Goal: Task Accomplishment & Management: Manage account settings

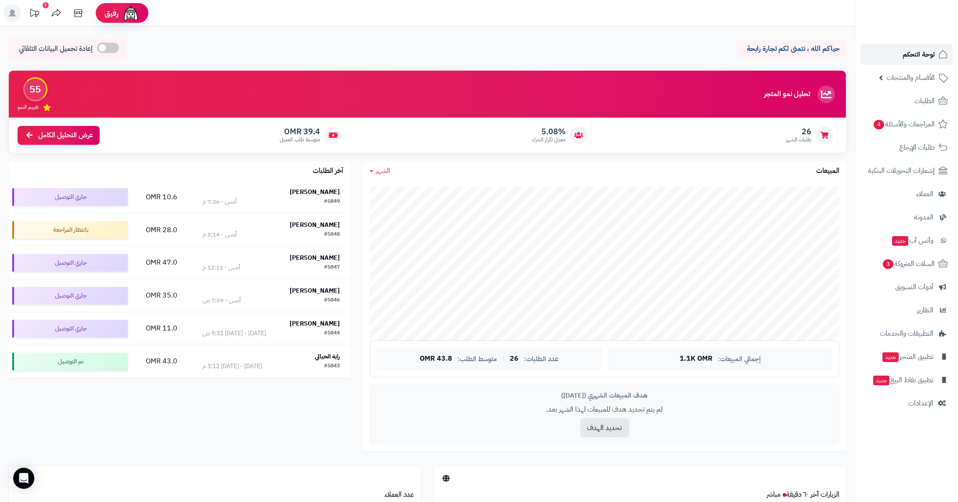
click at [925, 51] on span "لوحة التحكم" at bounding box center [919, 54] width 32 height 12
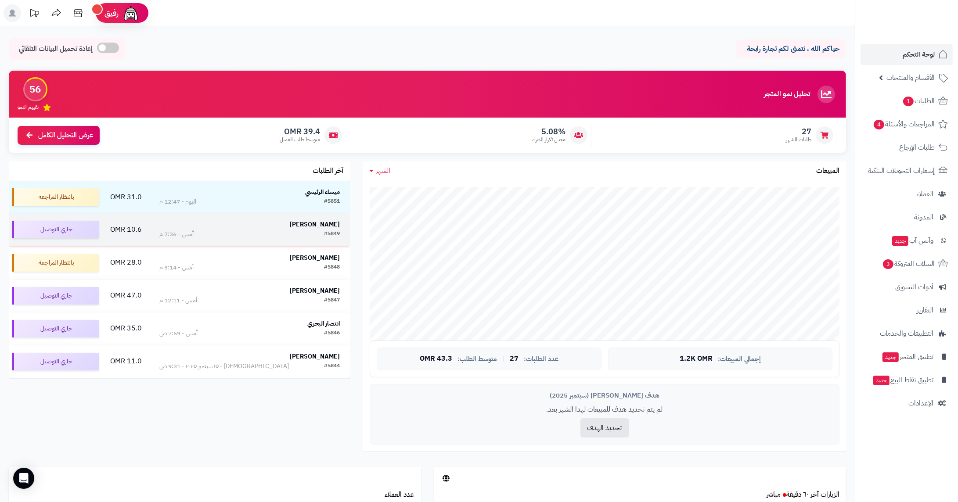
click at [322, 229] on strong "[PERSON_NAME]" at bounding box center [315, 224] width 50 height 9
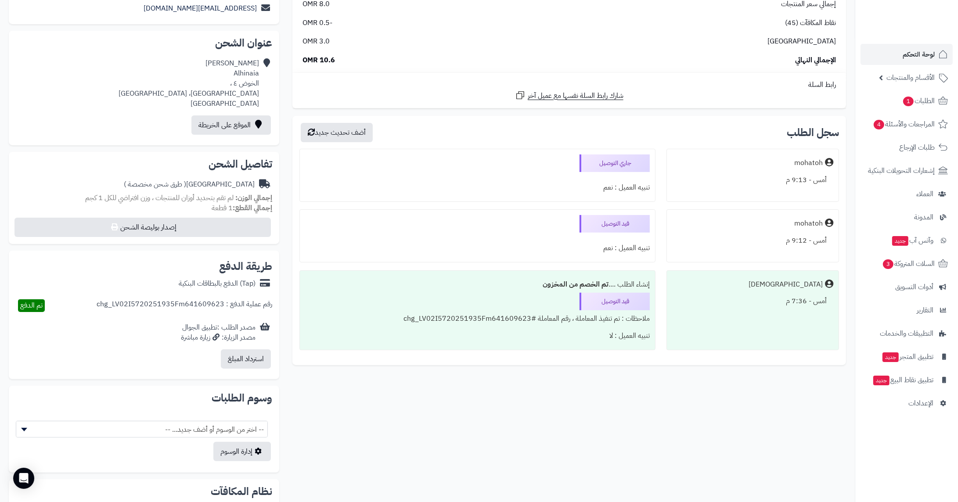
scroll to position [179, 0]
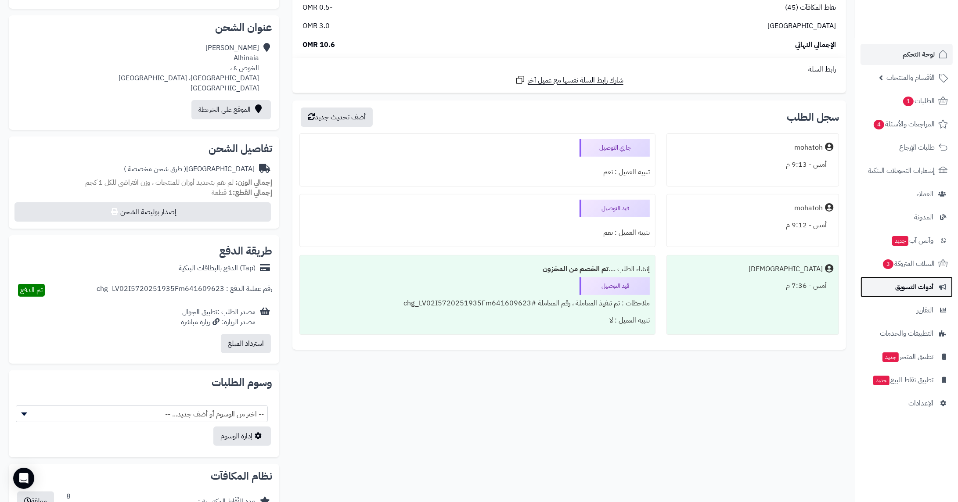
click at [906, 294] on link "أدوات التسويق" at bounding box center [906, 287] width 92 height 21
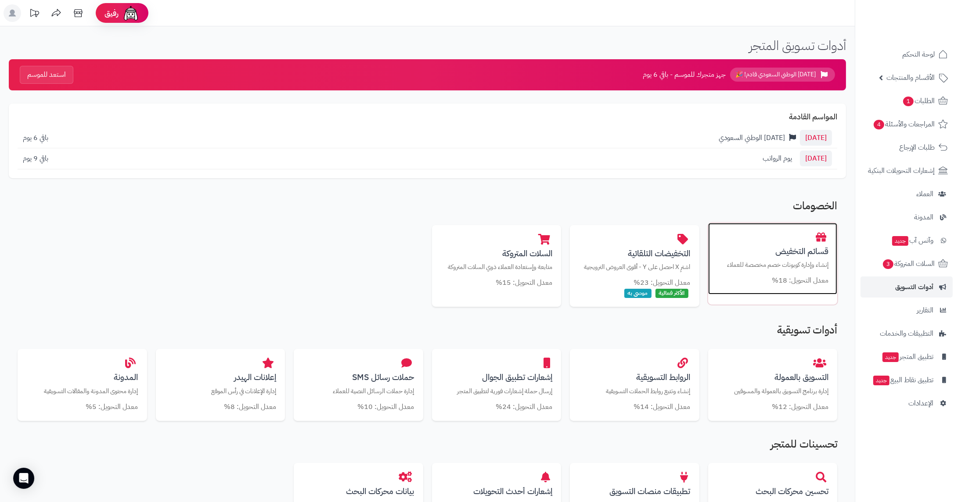
click at [802, 288] on div "قسائم التخفيض إنشاء وإدارة كوبونات خصم مخصصة للعملاء معدل التحويل: 18%" at bounding box center [772, 259] width 129 height 72
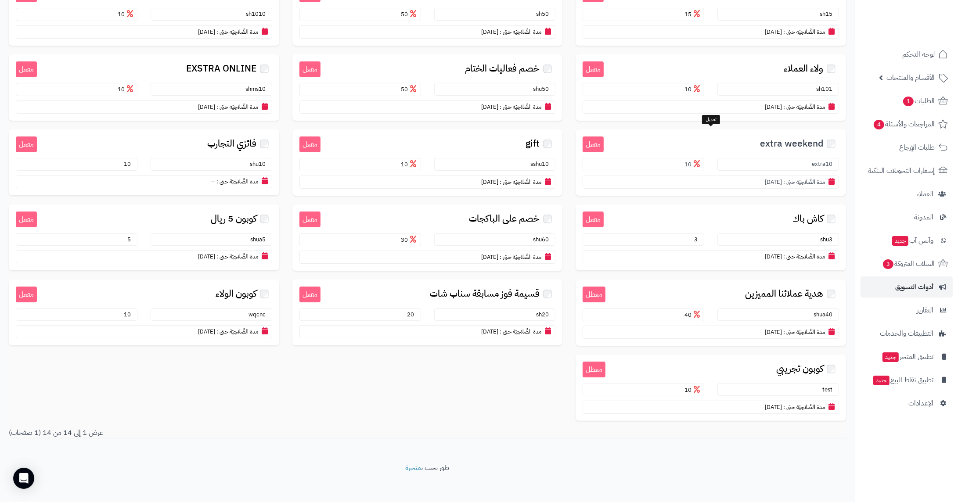
scroll to position [137, 0]
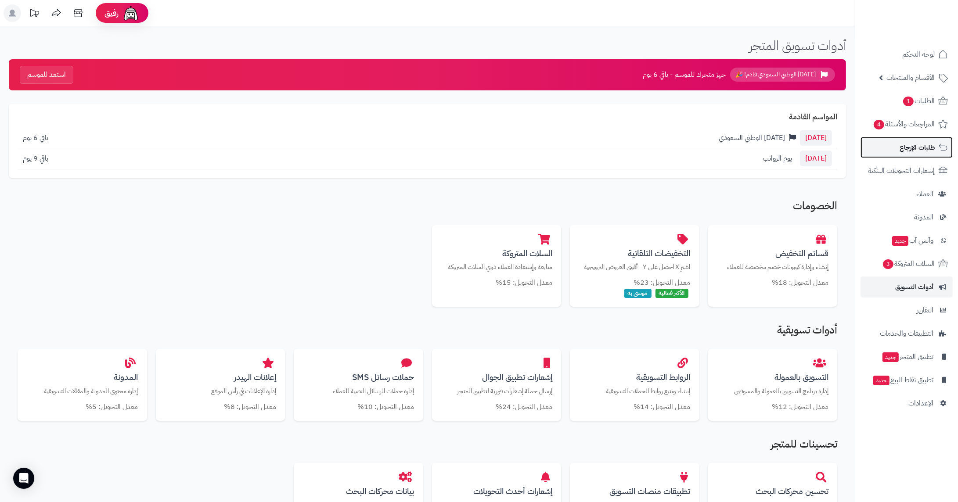
click at [906, 148] on span "طلبات الإرجاع" at bounding box center [916, 147] width 35 height 12
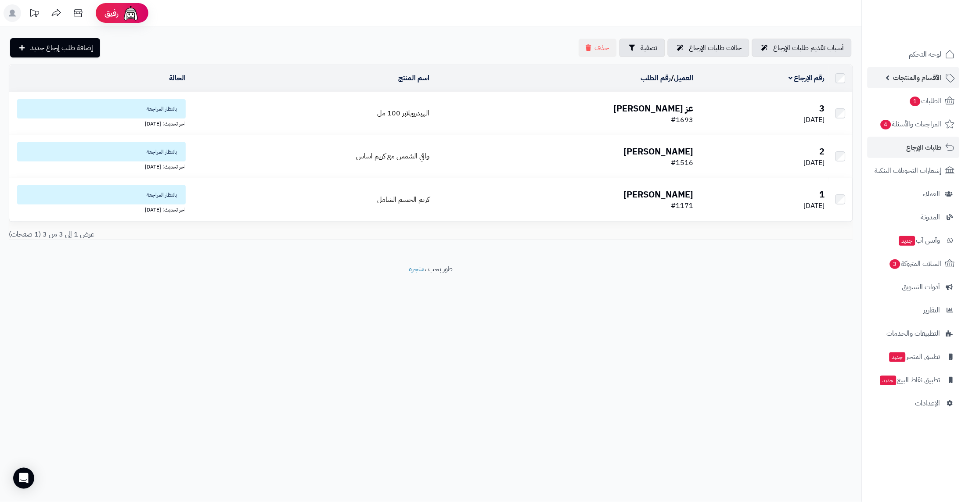
click at [921, 78] on span "الأقسام والمنتجات" at bounding box center [917, 78] width 48 height 12
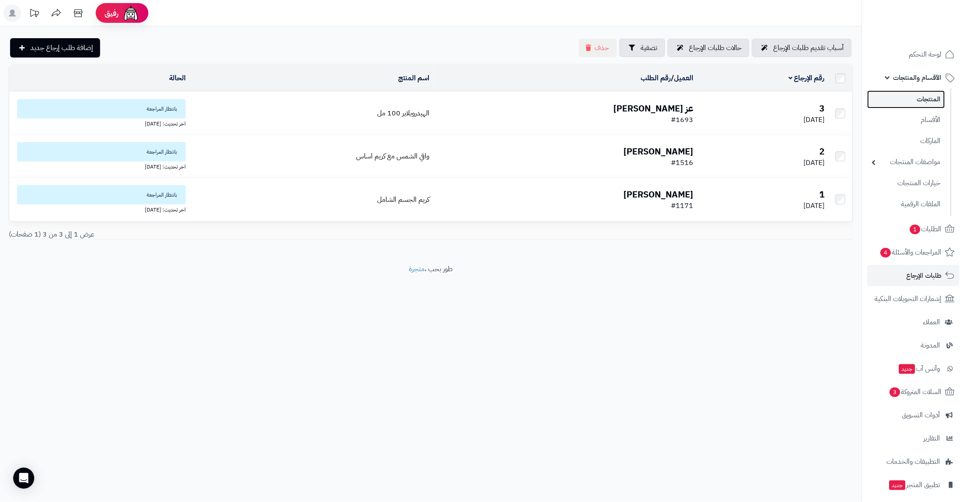
click at [920, 101] on link "المنتجات" at bounding box center [906, 99] width 78 height 18
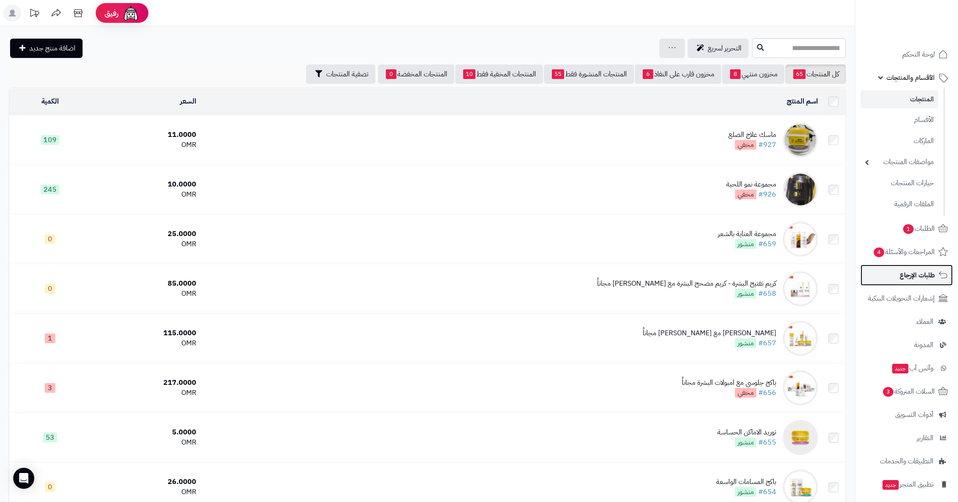
click at [922, 277] on span "طلبات الإرجاع" at bounding box center [916, 275] width 35 height 12
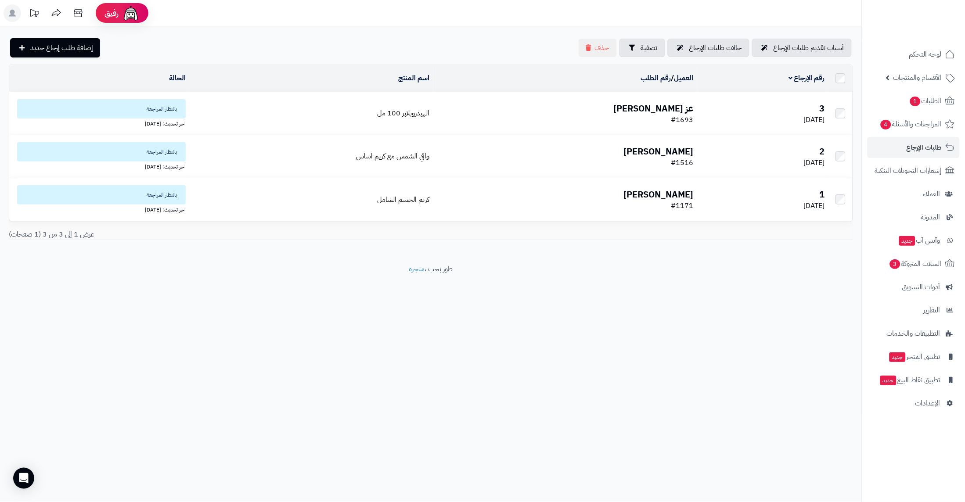
click at [653, 111] on b "عز [PERSON_NAME]" at bounding box center [654, 108] width 80 height 13
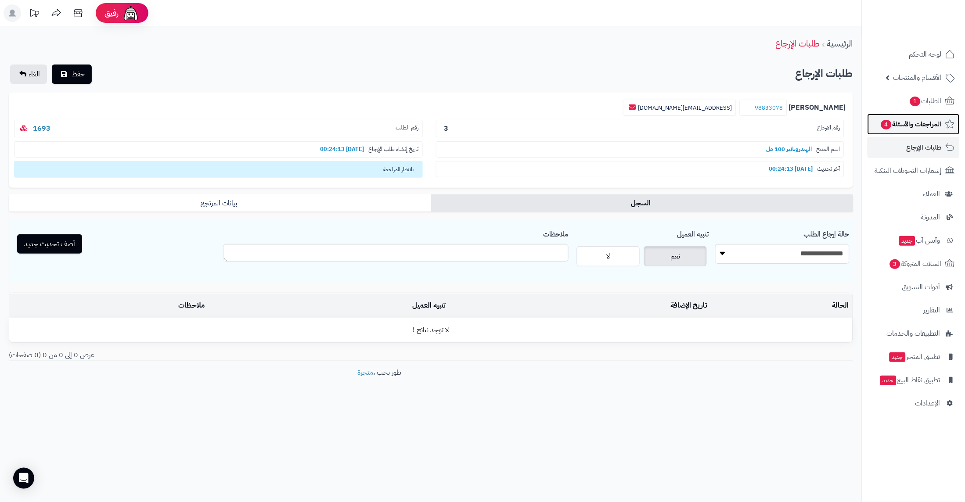
click at [915, 125] on span "المراجعات والأسئلة 4" at bounding box center [910, 124] width 61 height 12
